Goal: Find specific page/section: Find specific page/section

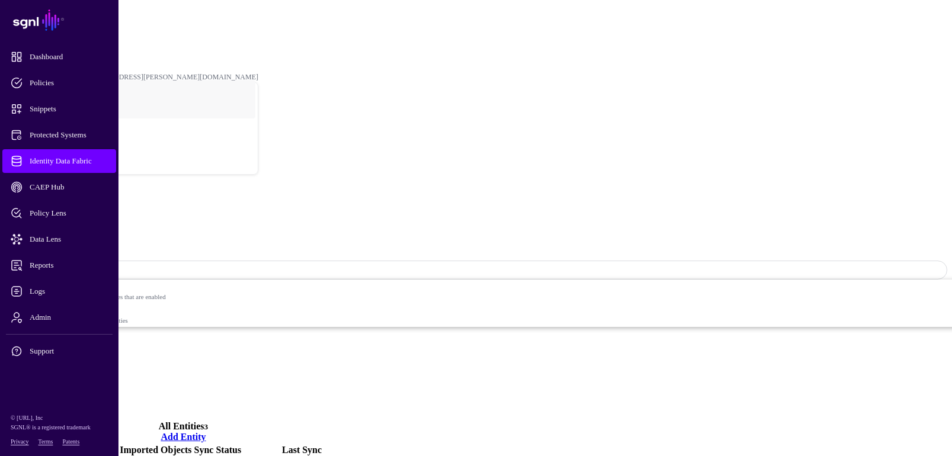
drag, startPoint x: 748, startPoint y: 383, endPoint x: 728, endPoint y: 344, distance: 43.7
click at [747, 383] on main "SGNL Dashboard Policies Snippets Protected Systems Identity Data Fabric CAEP Hu…" at bounding box center [476, 288] width 943 height 567
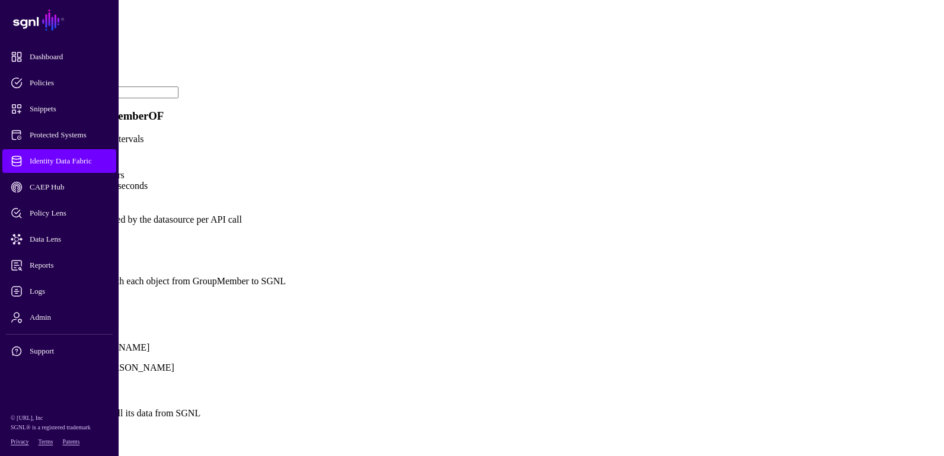
scroll to position [593, 0]
click at [76, 296] on link "Show all attributes" at bounding box center [40, 301] width 71 height 10
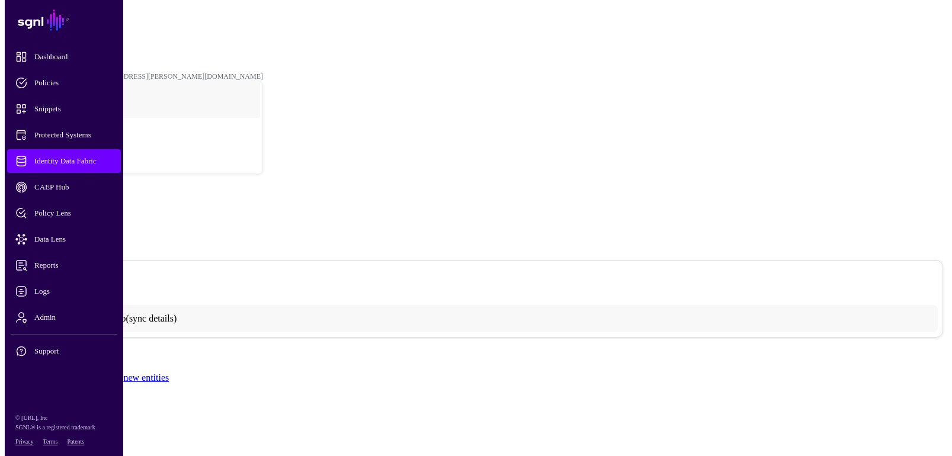
scroll to position [0, 0]
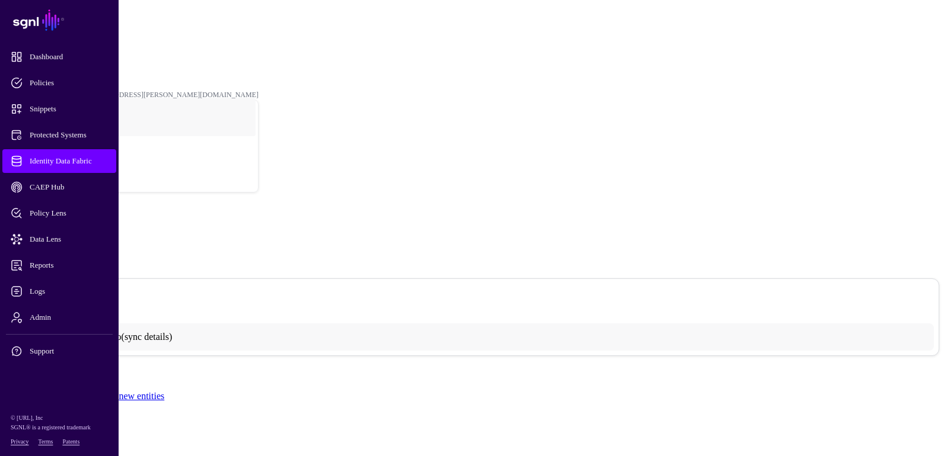
click at [53, 157] on span "Identity Data Fabric" at bounding box center [69, 161] width 116 height 12
